Goal: Transaction & Acquisition: Purchase product/service

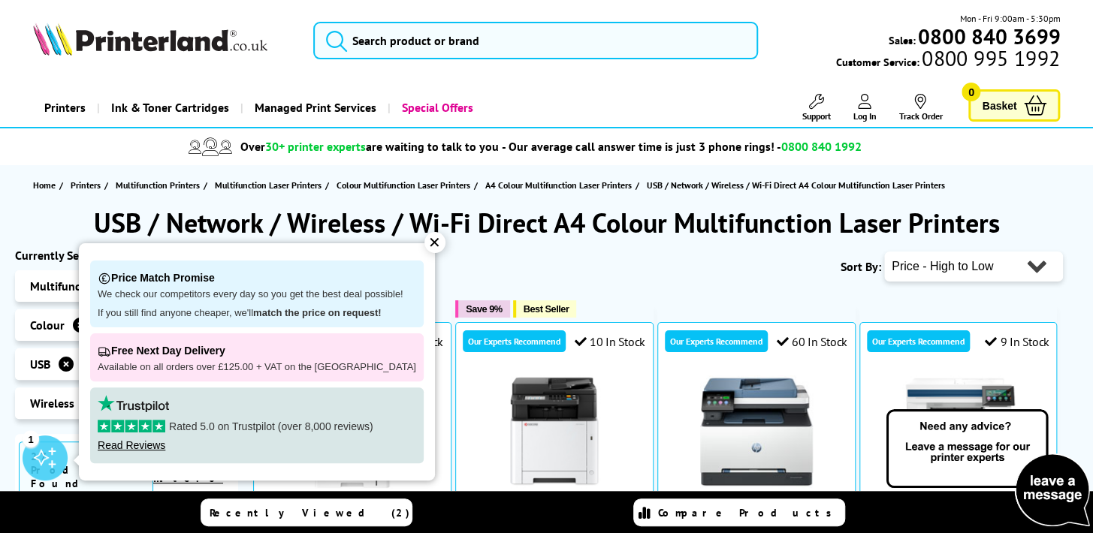
click at [424, 243] on div "✕" at bounding box center [434, 242] width 21 height 21
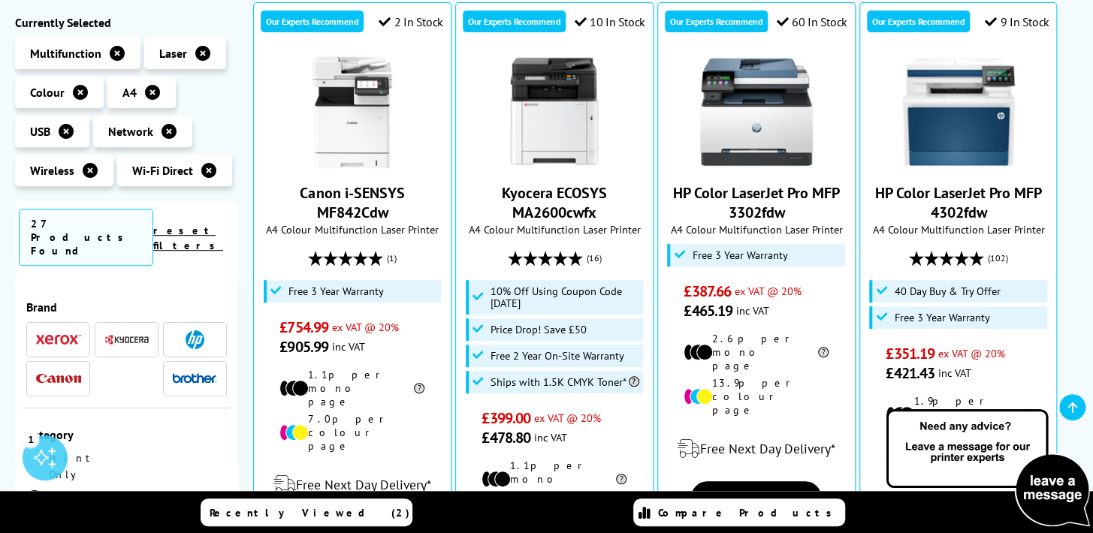
scroll to position [312, 0]
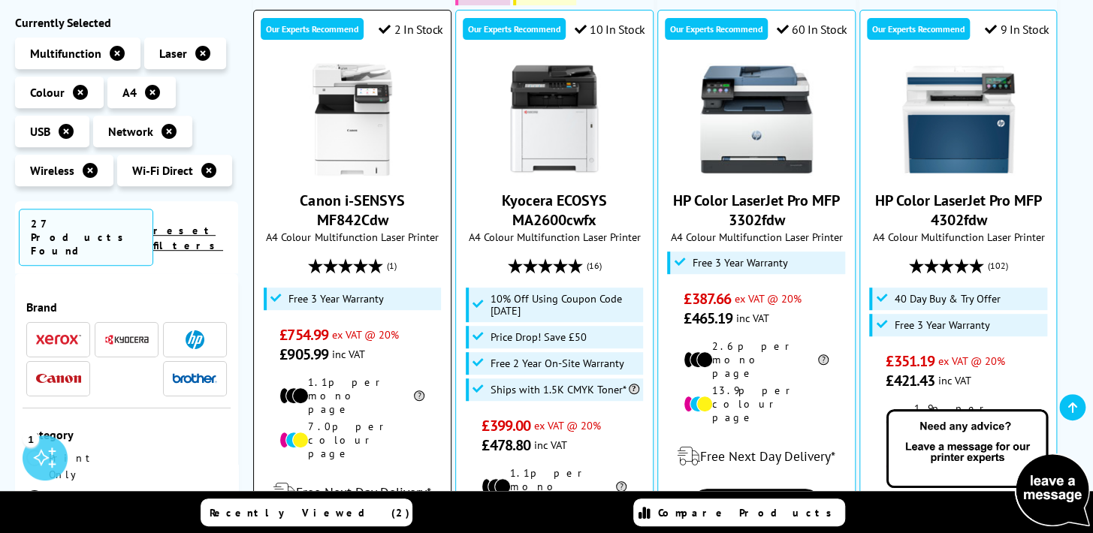
click at [365, 203] on link "Canon i-SENSYS MF842Cdw" at bounding box center [352, 210] width 104 height 39
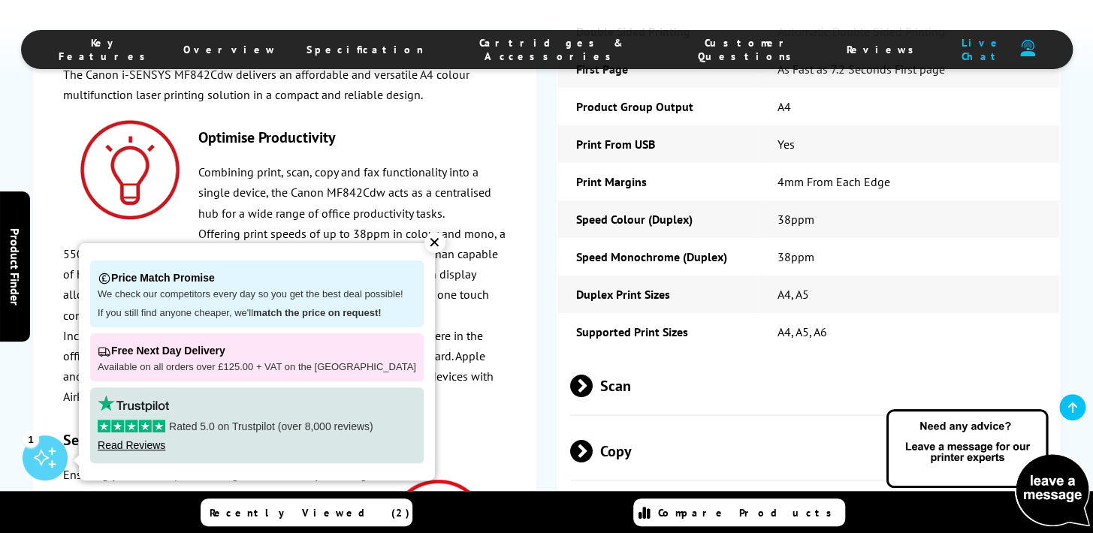
scroll to position [2248, 0]
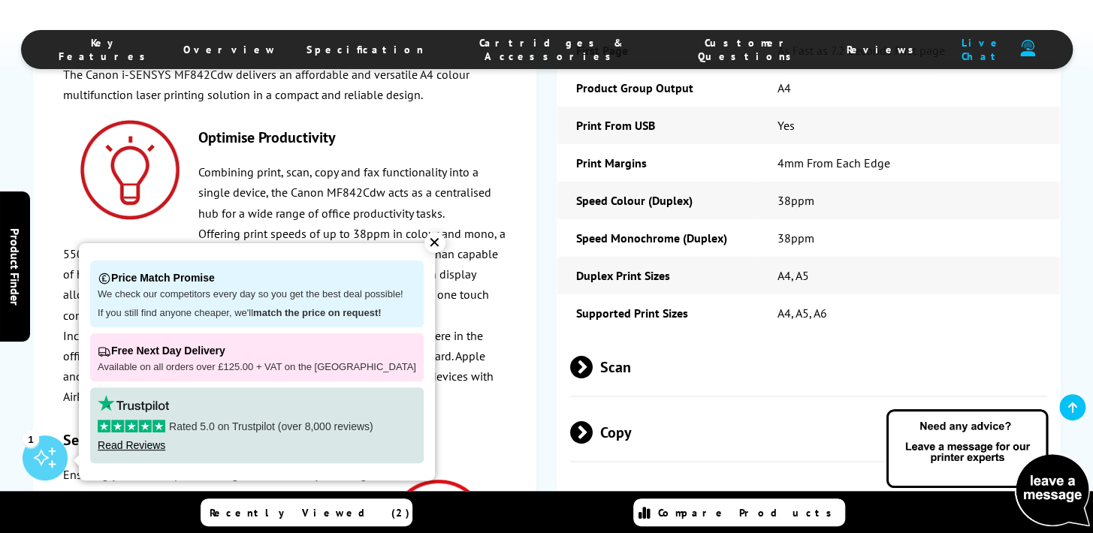
click at [424, 243] on div "✕" at bounding box center [434, 242] width 21 height 21
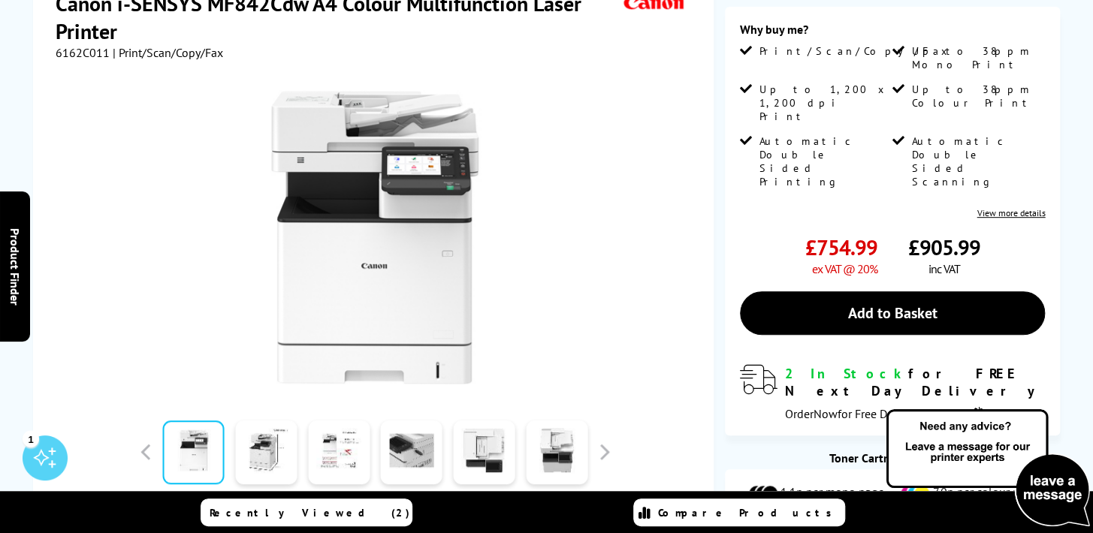
scroll to position [0, 0]
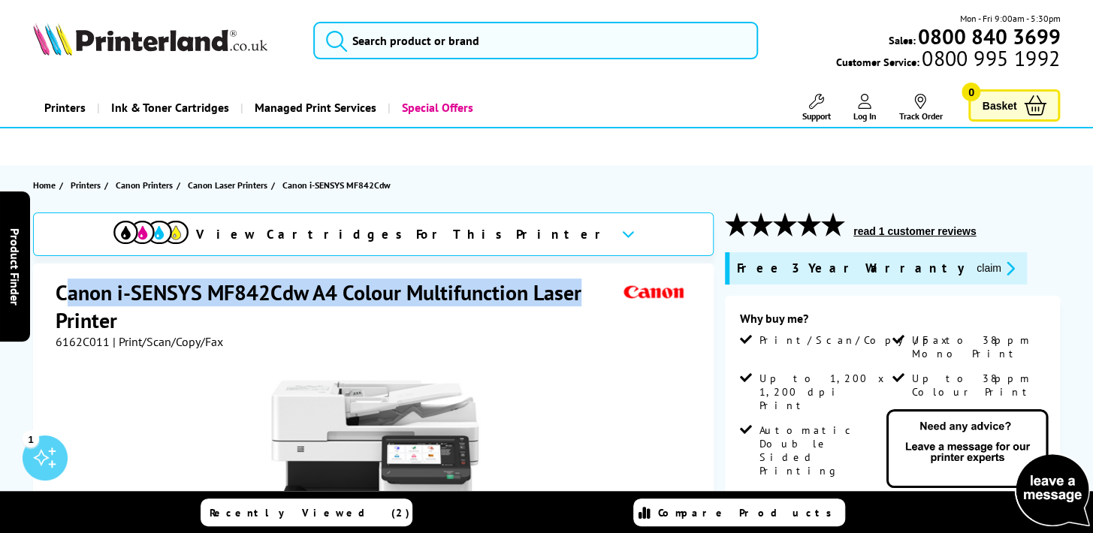
drag, startPoint x: 584, startPoint y: 299, endPoint x: 66, endPoint y: 289, distance: 518.3
click at [66, 289] on h1 "Canon i-SENSYS MF842Cdw A4 Colour Multifunction Laser Printer" at bounding box center [338, 307] width 564 height 56
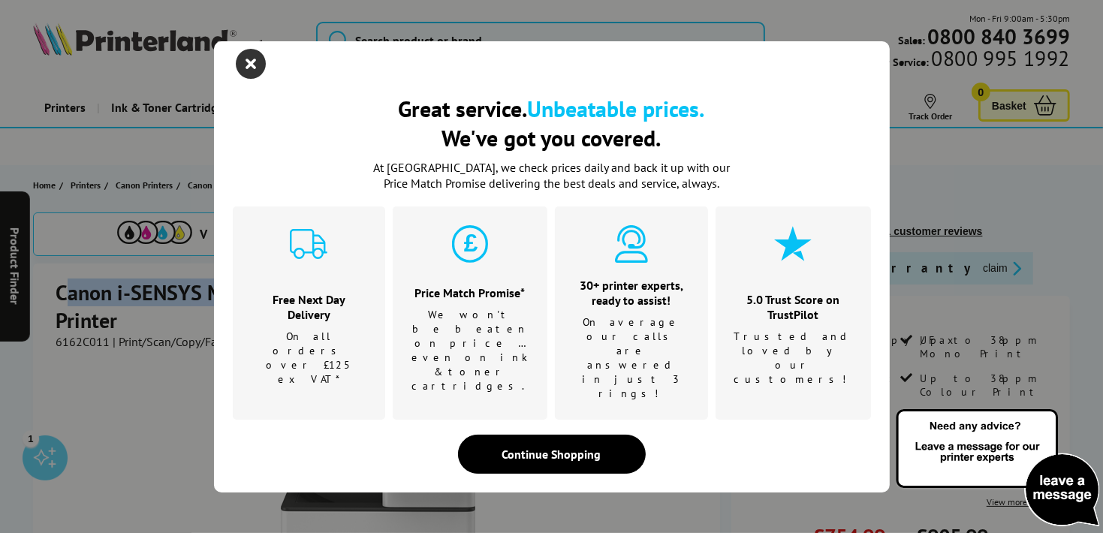
click at [252, 79] on icon "close modal" at bounding box center [252, 64] width 30 height 30
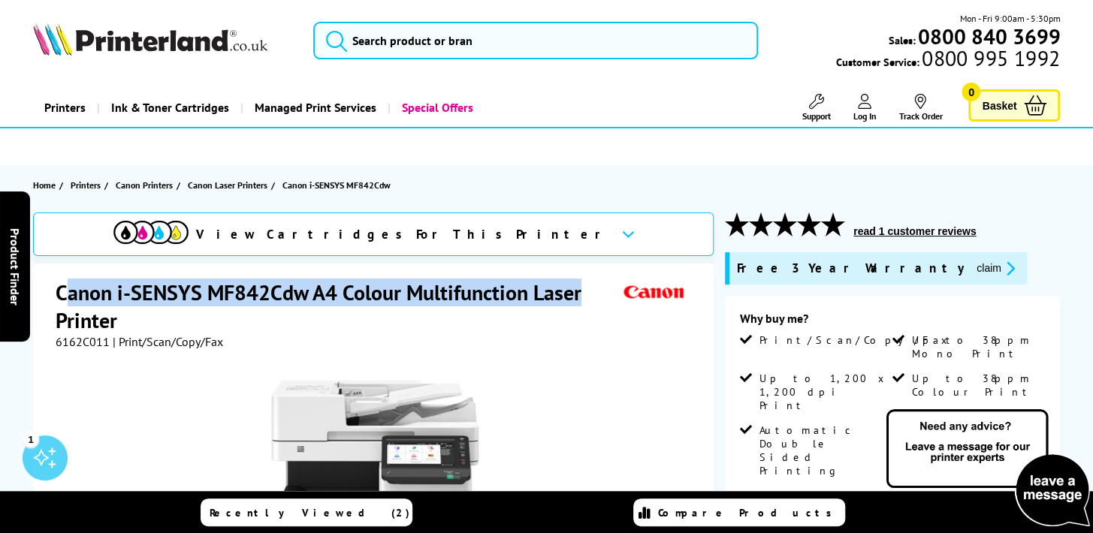
click at [533, 292] on h1 "Canon i-SENSYS MF842Cdw A4 Colour Multifunction Laser Printer" at bounding box center [338, 307] width 564 height 56
drag, startPoint x: 533, startPoint y: 292, endPoint x: 57, endPoint y: 281, distance: 476.2
click at [57, 281] on h1 "Canon i-SENSYS MF842Cdw A4 Colour Multifunction Laser Printer" at bounding box center [338, 307] width 564 height 56
copy h1 "Canon i-SENSYS MF842Cdw A4 Colour Multifunction"
